Goal: Task Accomplishment & Management: Manage account settings

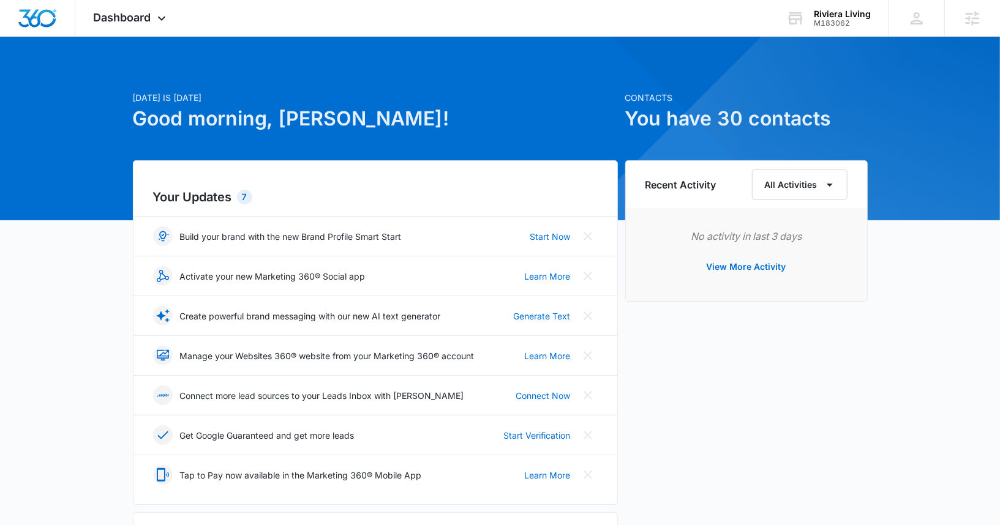
drag, startPoint x: 0, startPoint y: 0, endPoint x: 915, endPoint y: 290, distance: 960.0
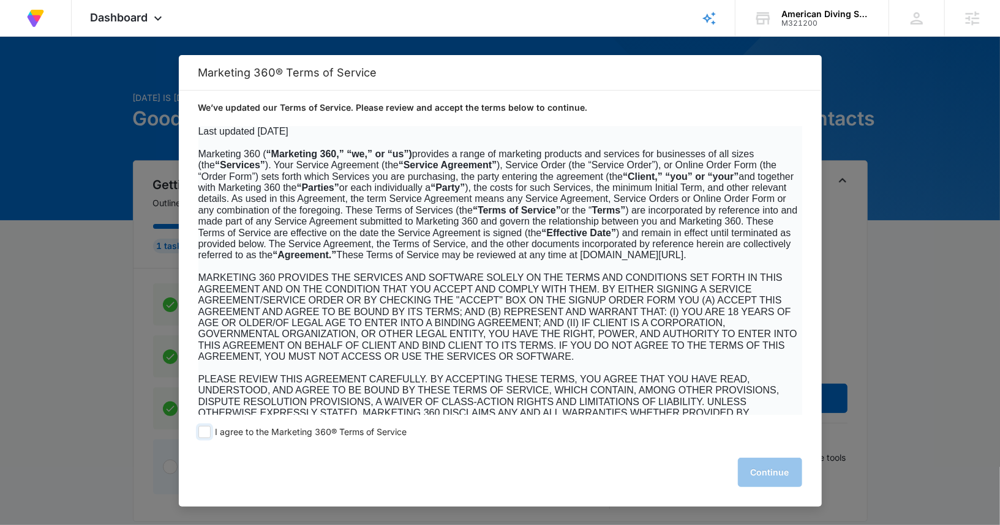
click at [207, 433] on span at bounding box center [204, 432] width 12 height 12
click at [207, 433] on input "I agree to the Marketing 360® Terms of Service" at bounding box center [204, 432] width 12 height 12
checkbox input "true"
click at [748, 473] on button "Continue" at bounding box center [770, 472] width 64 height 29
